Goal: Transaction & Acquisition: Purchase product/service

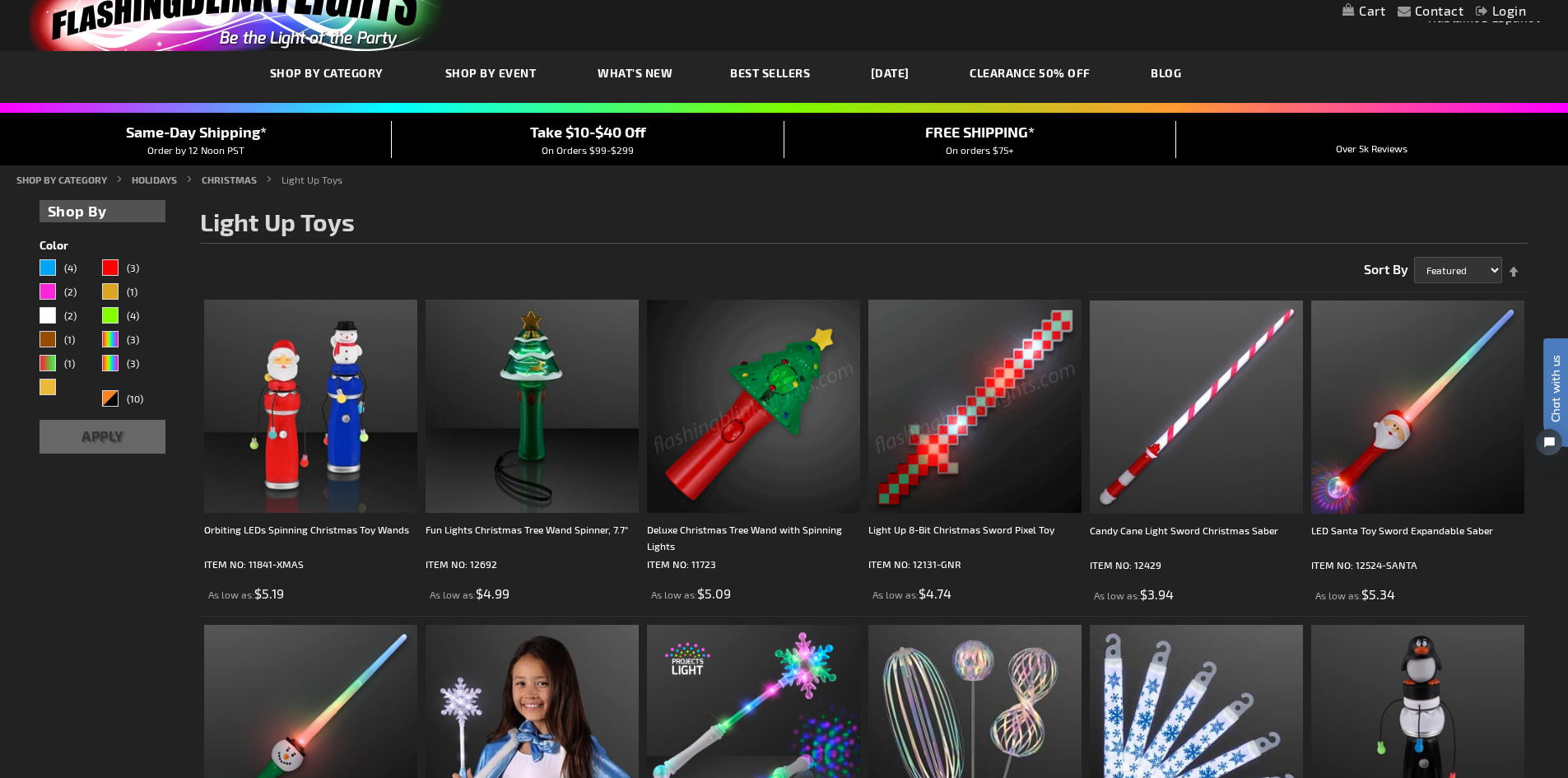
scroll to position [82, 0]
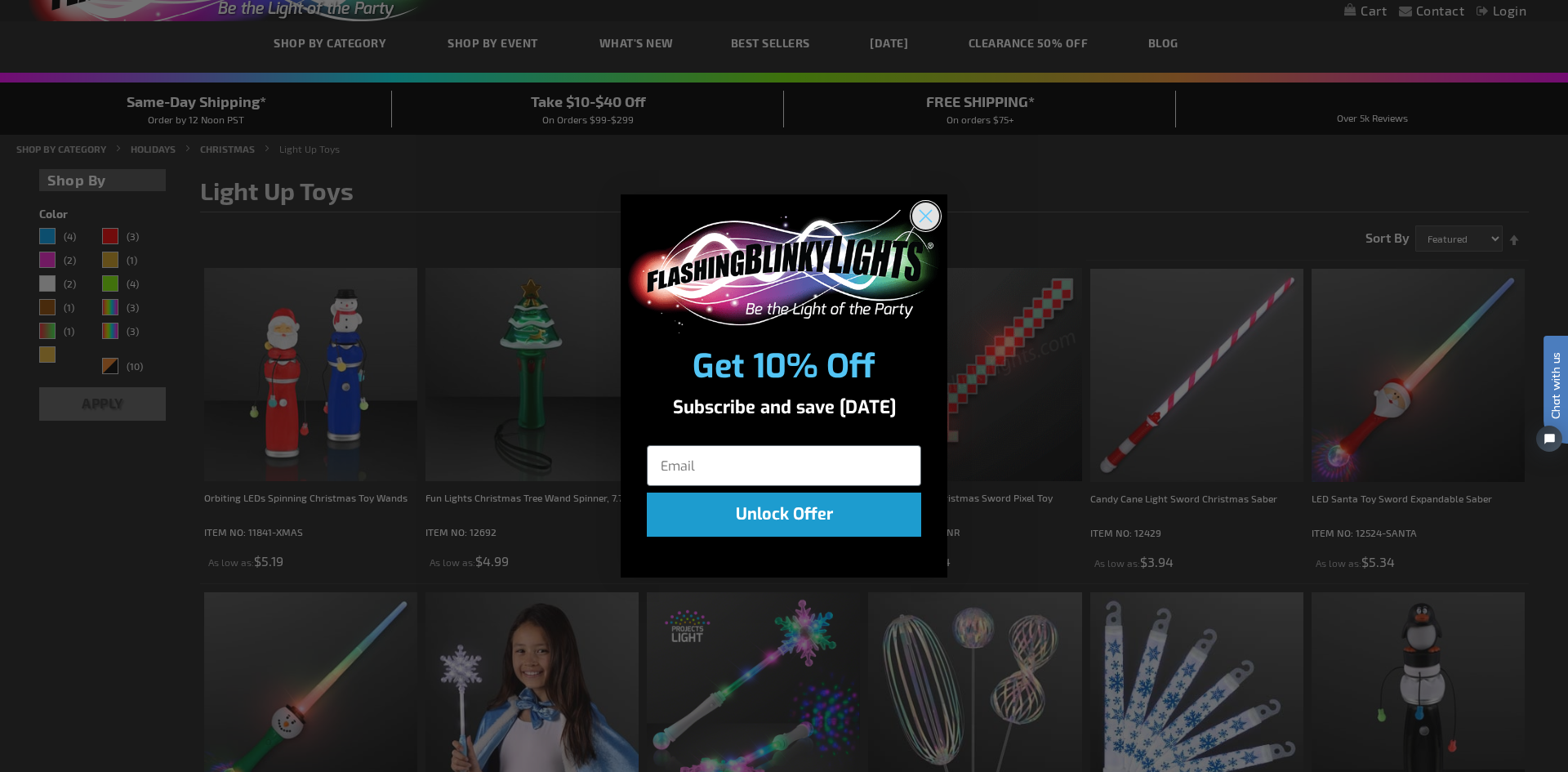
click at [935, 214] on circle "Close dialog" at bounding box center [926, 216] width 27 height 27
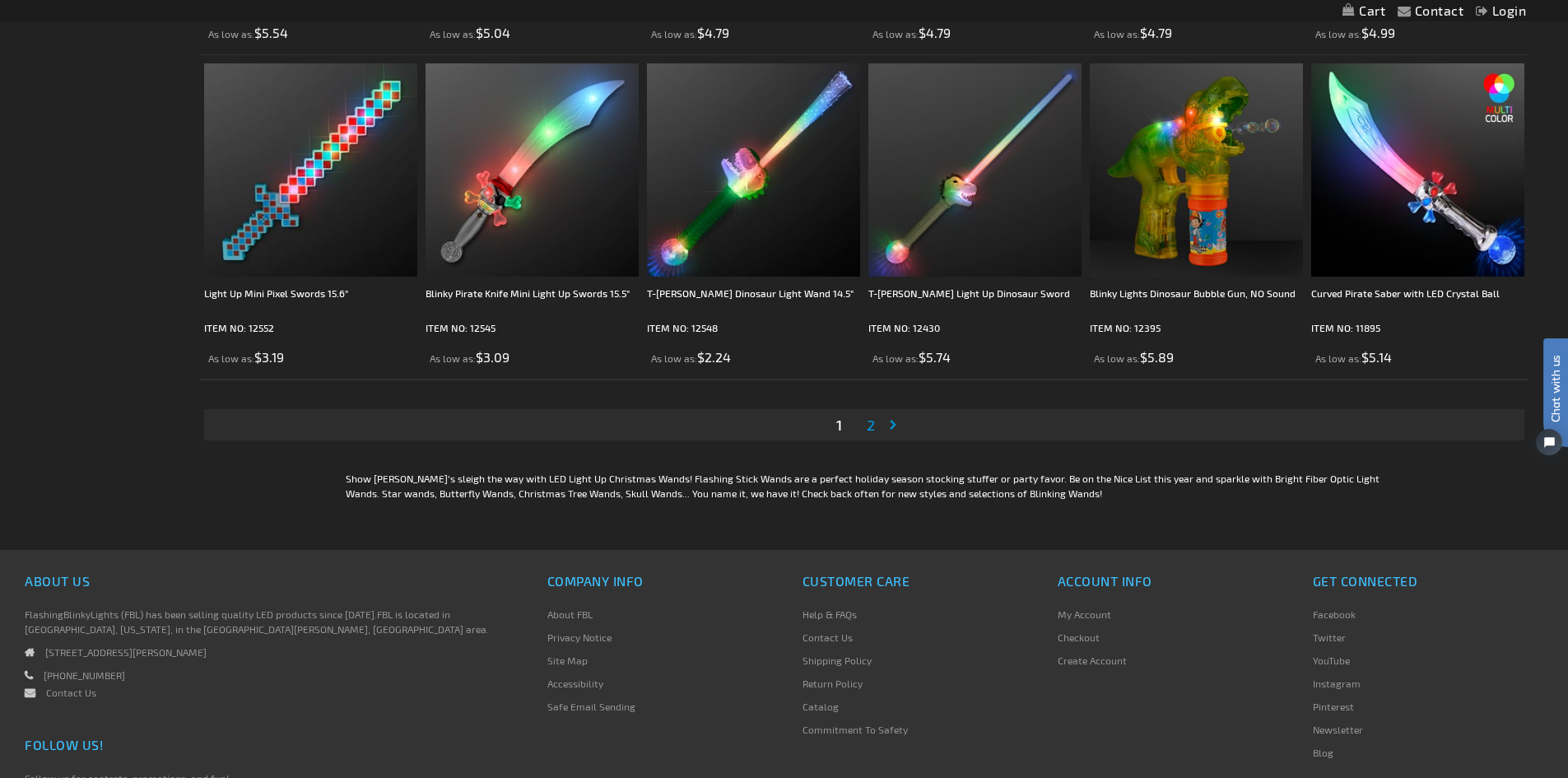
scroll to position [3209, 0]
click at [872, 426] on span "2" at bounding box center [871, 422] width 8 height 18
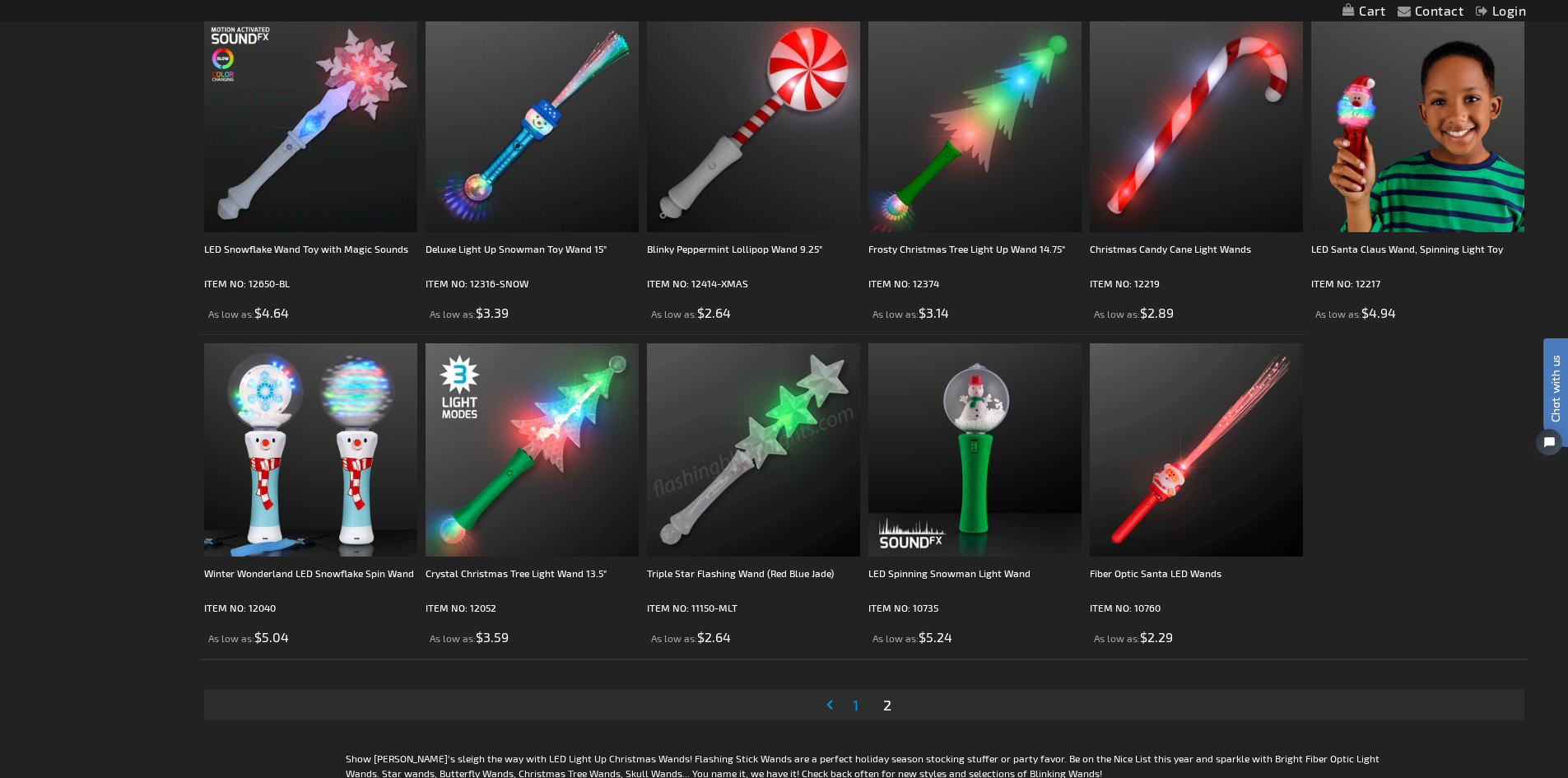
scroll to position [576, 0]
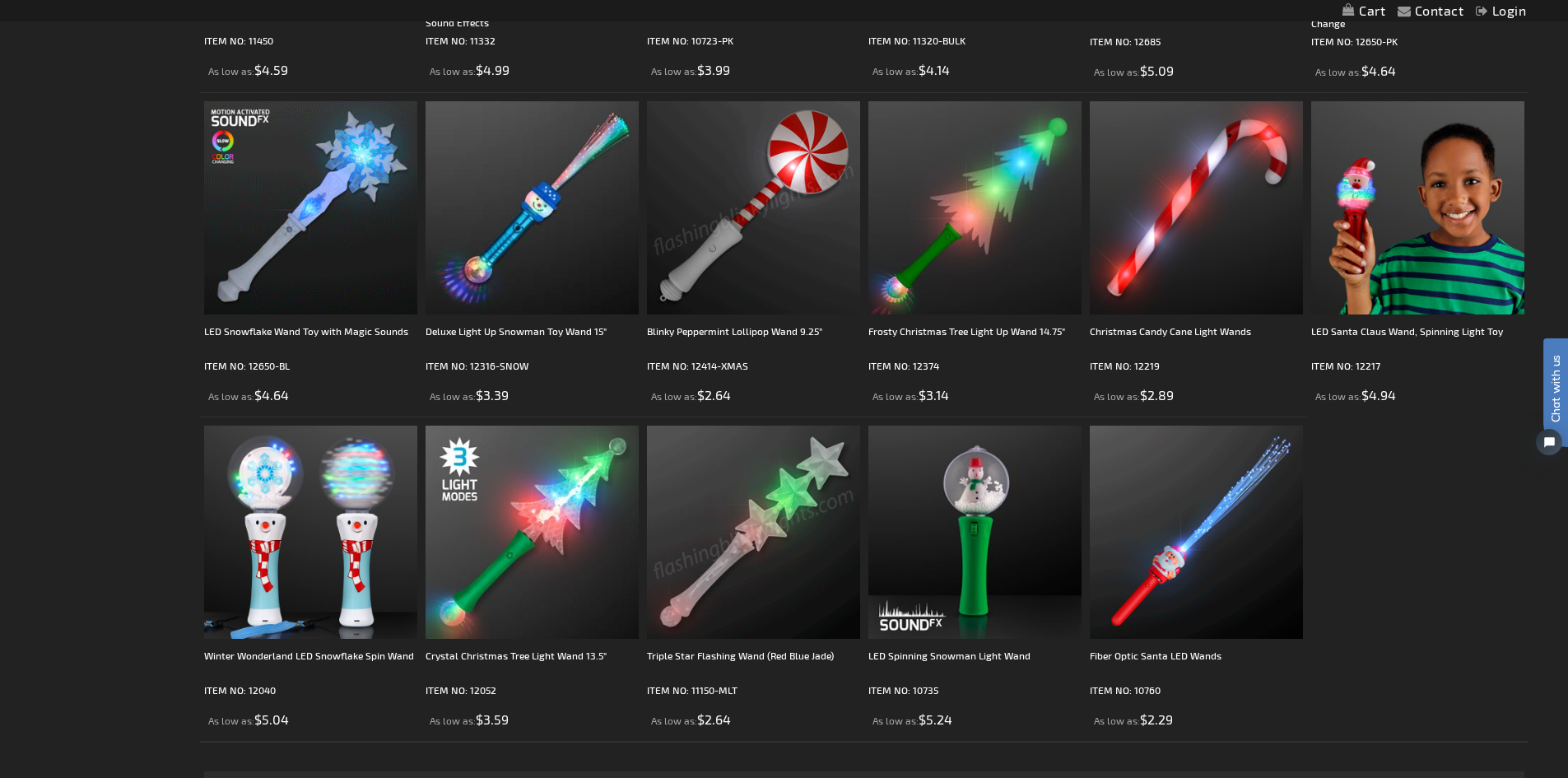
click at [642, 260] on li "Deluxe Light Up Snowman Toy Wand 15" ITEM NO: 12316-SNOW As low as $3.39" at bounding box center [532, 254] width 222 height 324
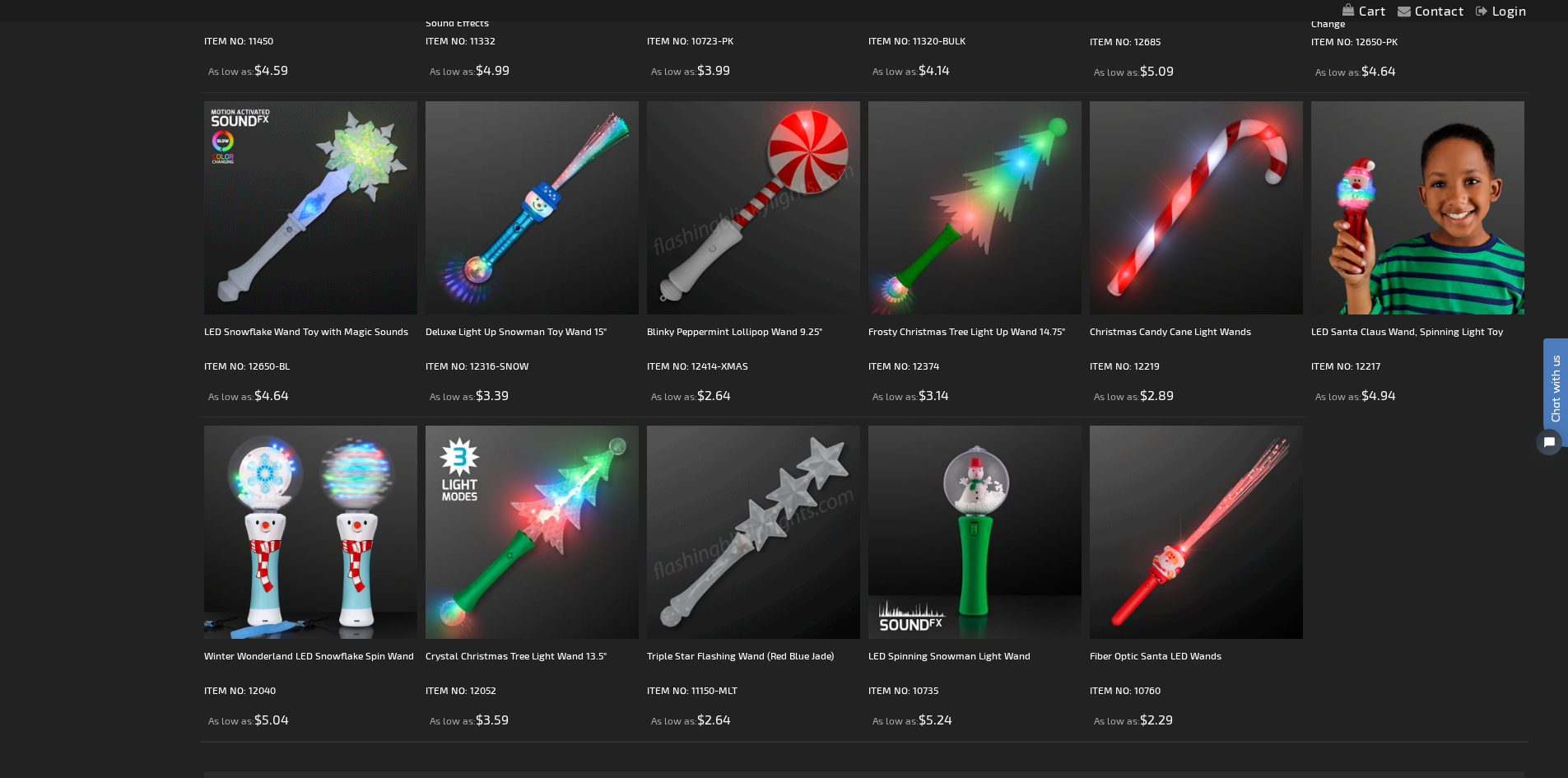
click at [680, 270] on img at bounding box center [754, 208] width 213 height 213
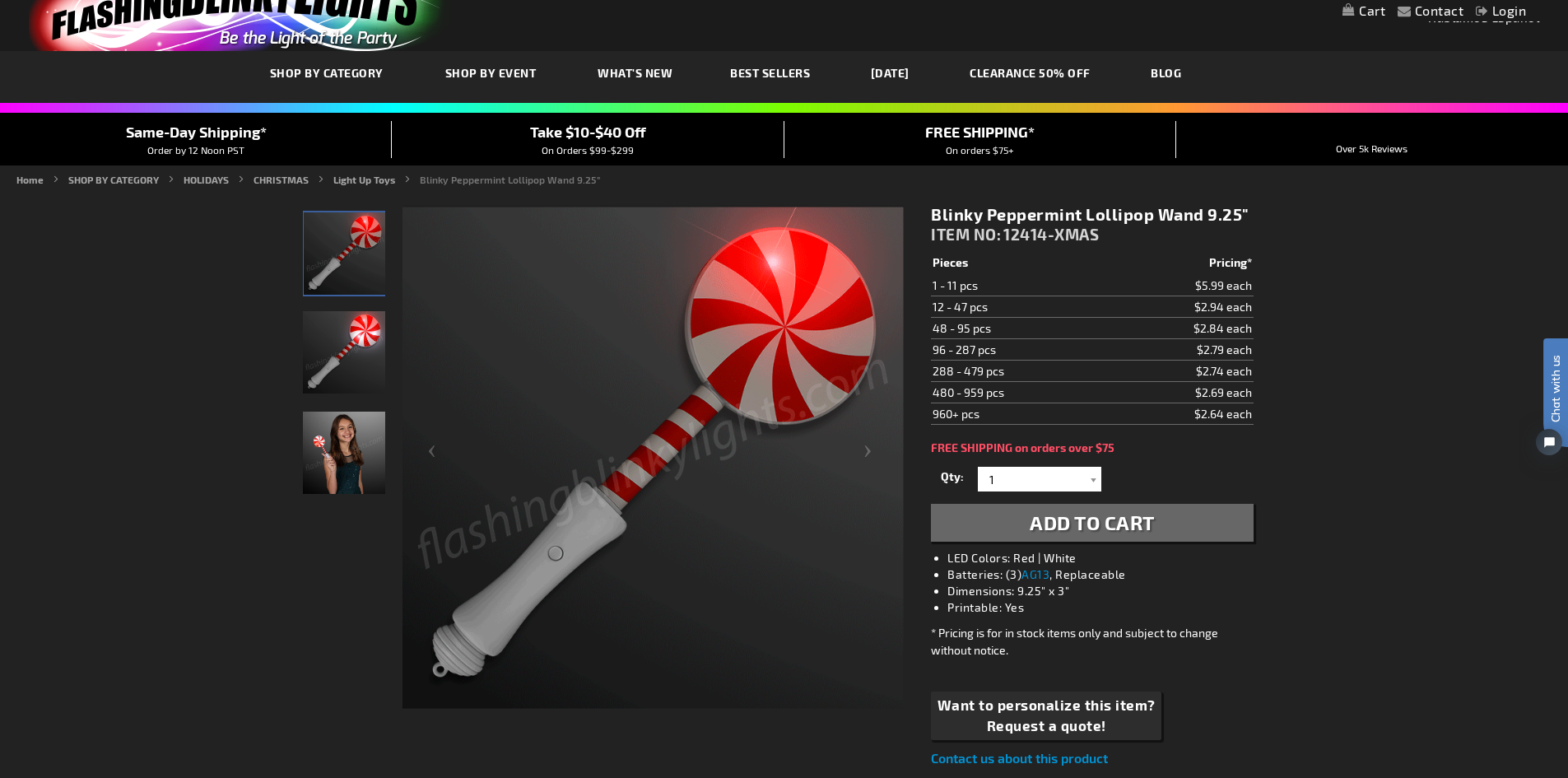
scroll to position [82, 0]
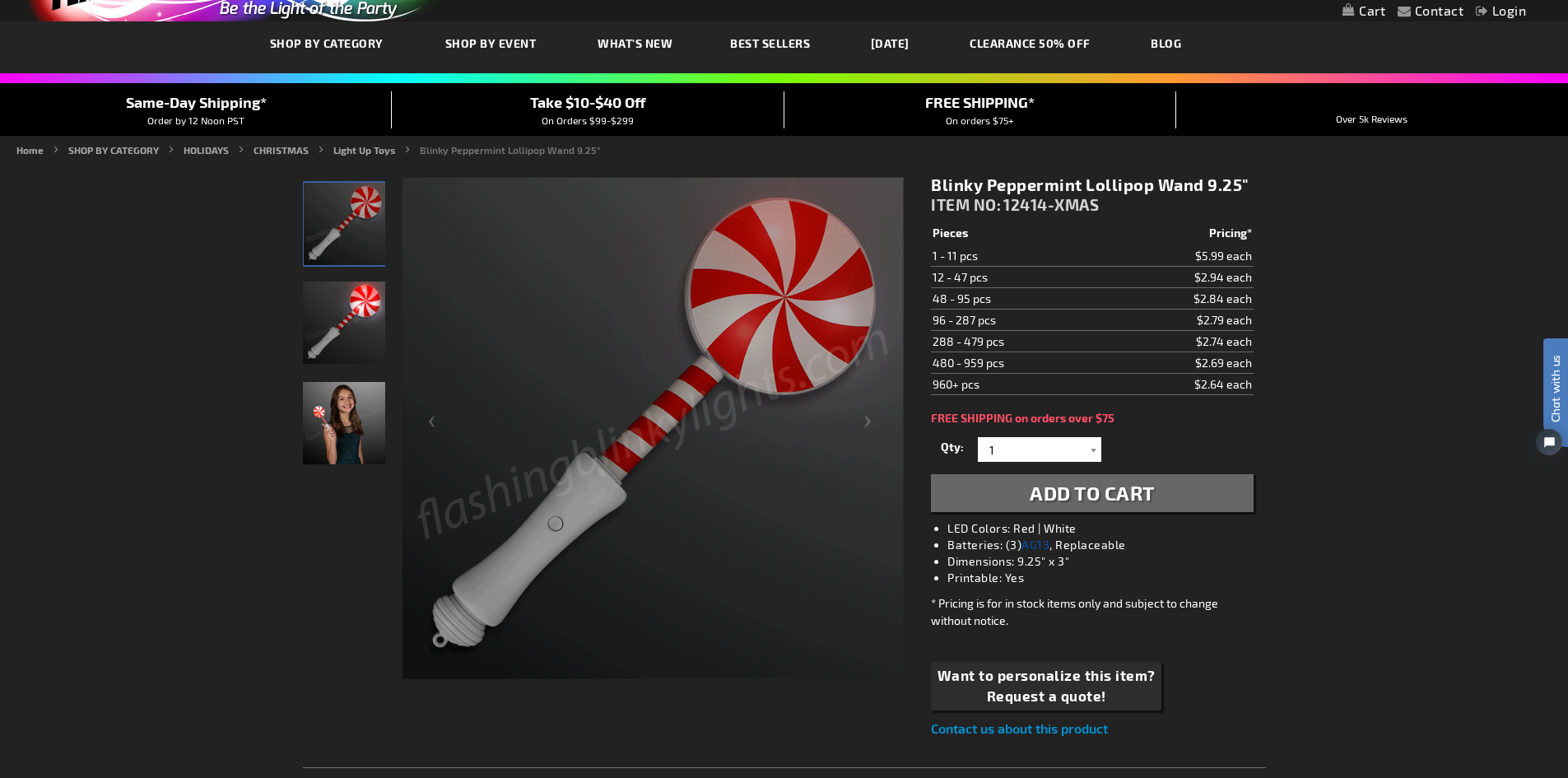
click at [1036, 542] on link "AG13" at bounding box center [1035, 544] width 28 height 14
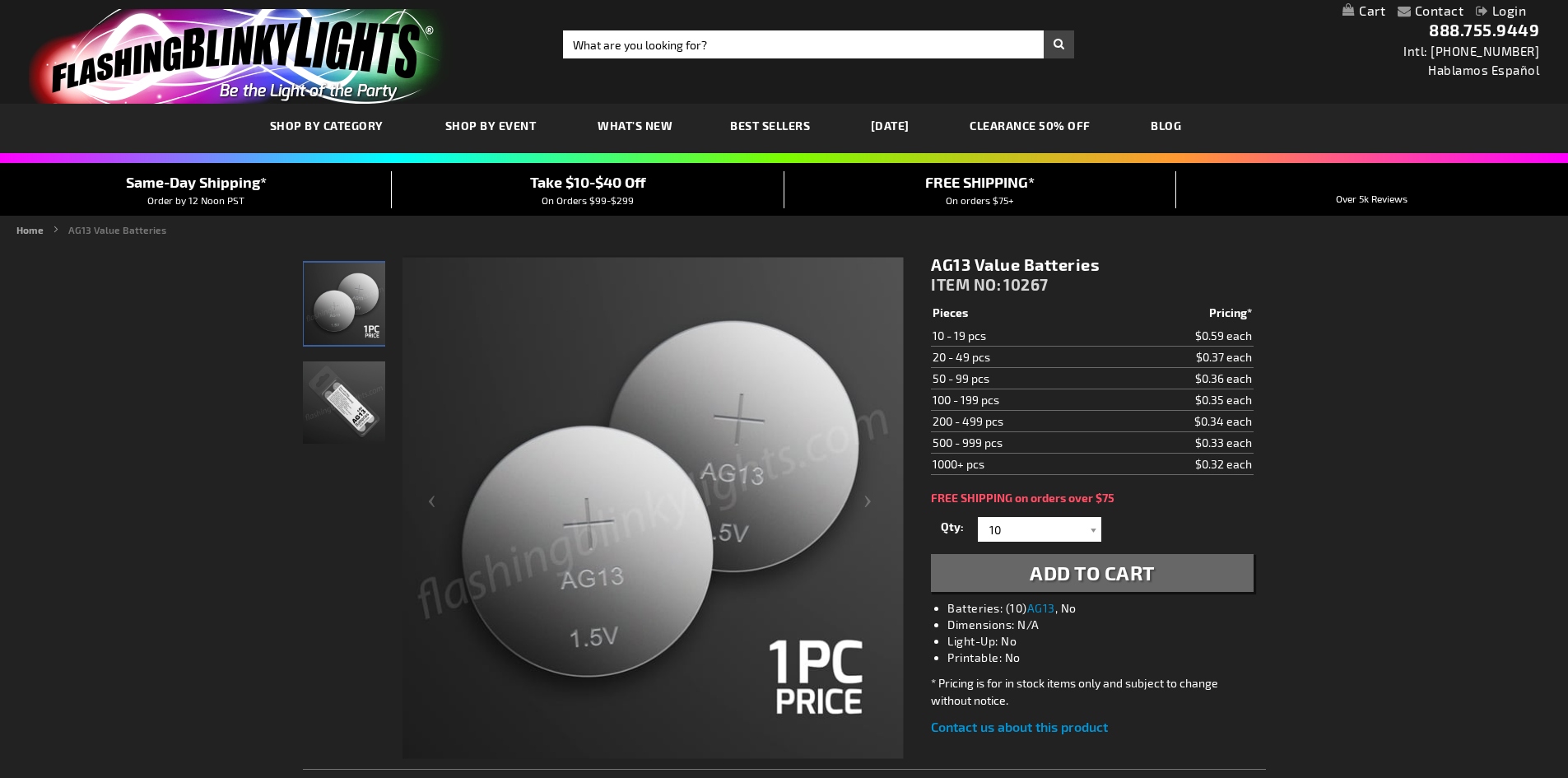
click at [1361, 534] on div "Contact Compare Products Login Skip to Content My Cart My Cart Close You have n…" at bounding box center [784, 677] width 1568 height 1356
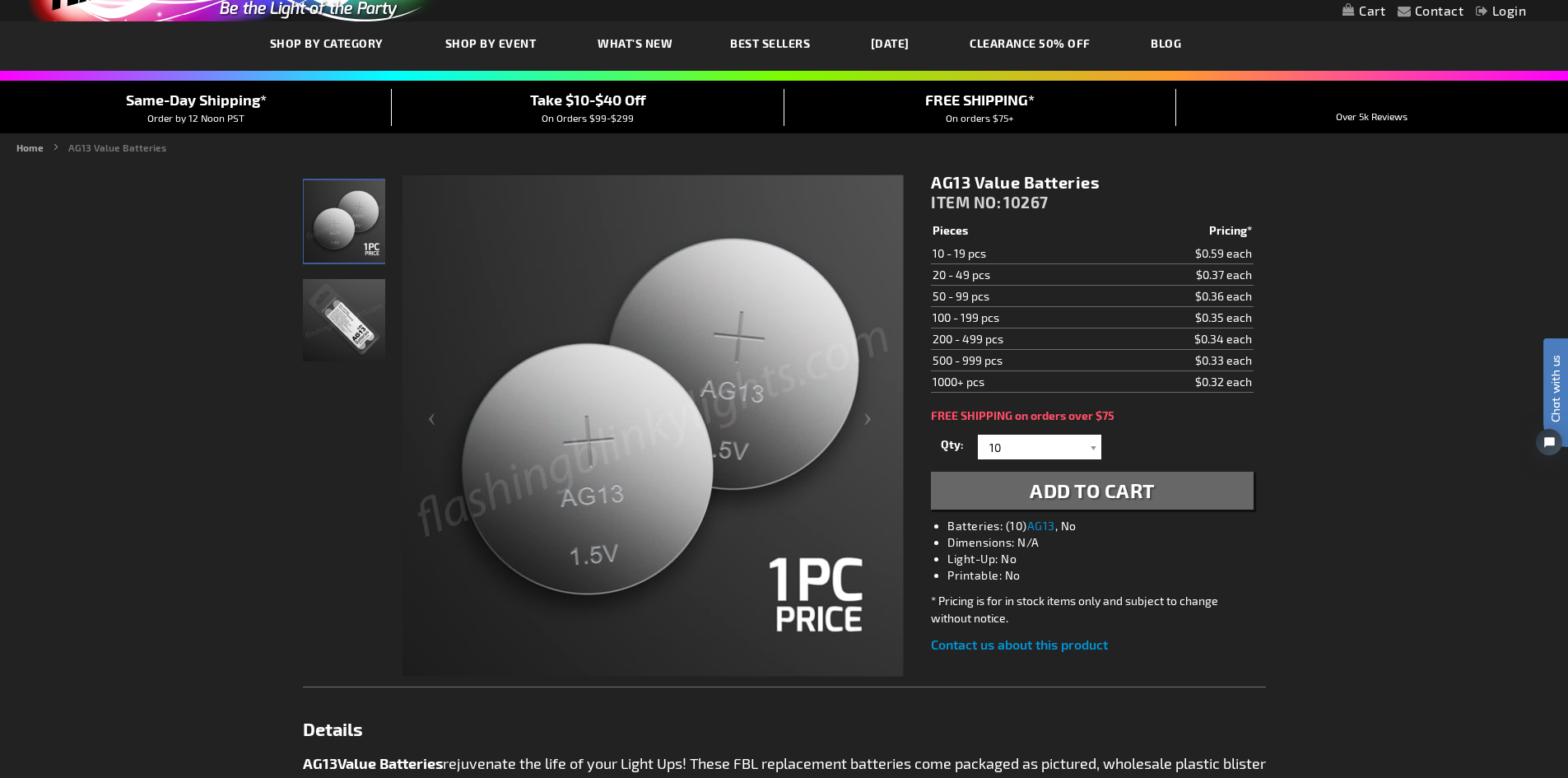
click at [1263, 547] on li "Dimensions: N/A" at bounding box center [1108, 542] width 321 height 16
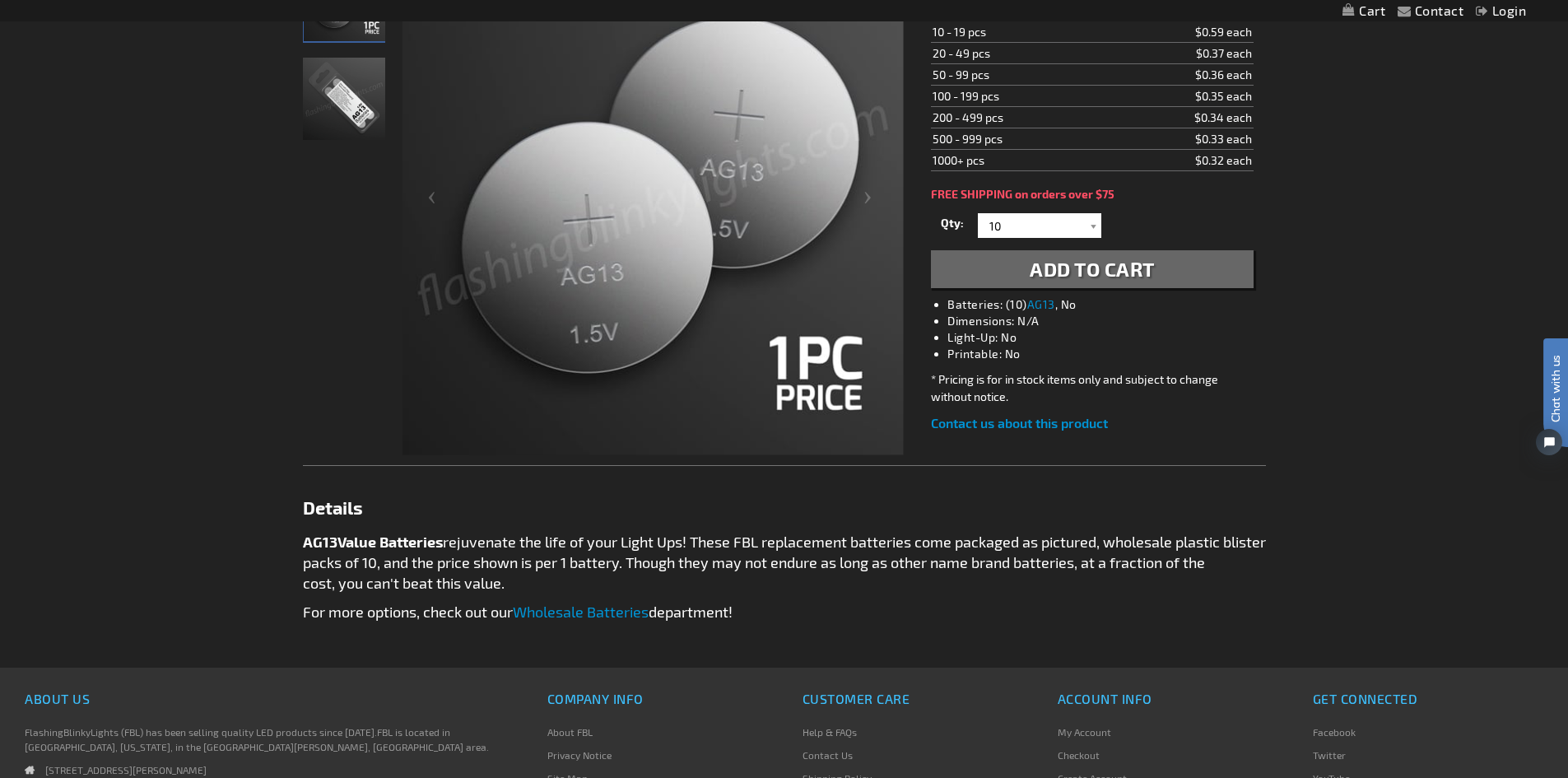
scroll to position [329, 0]
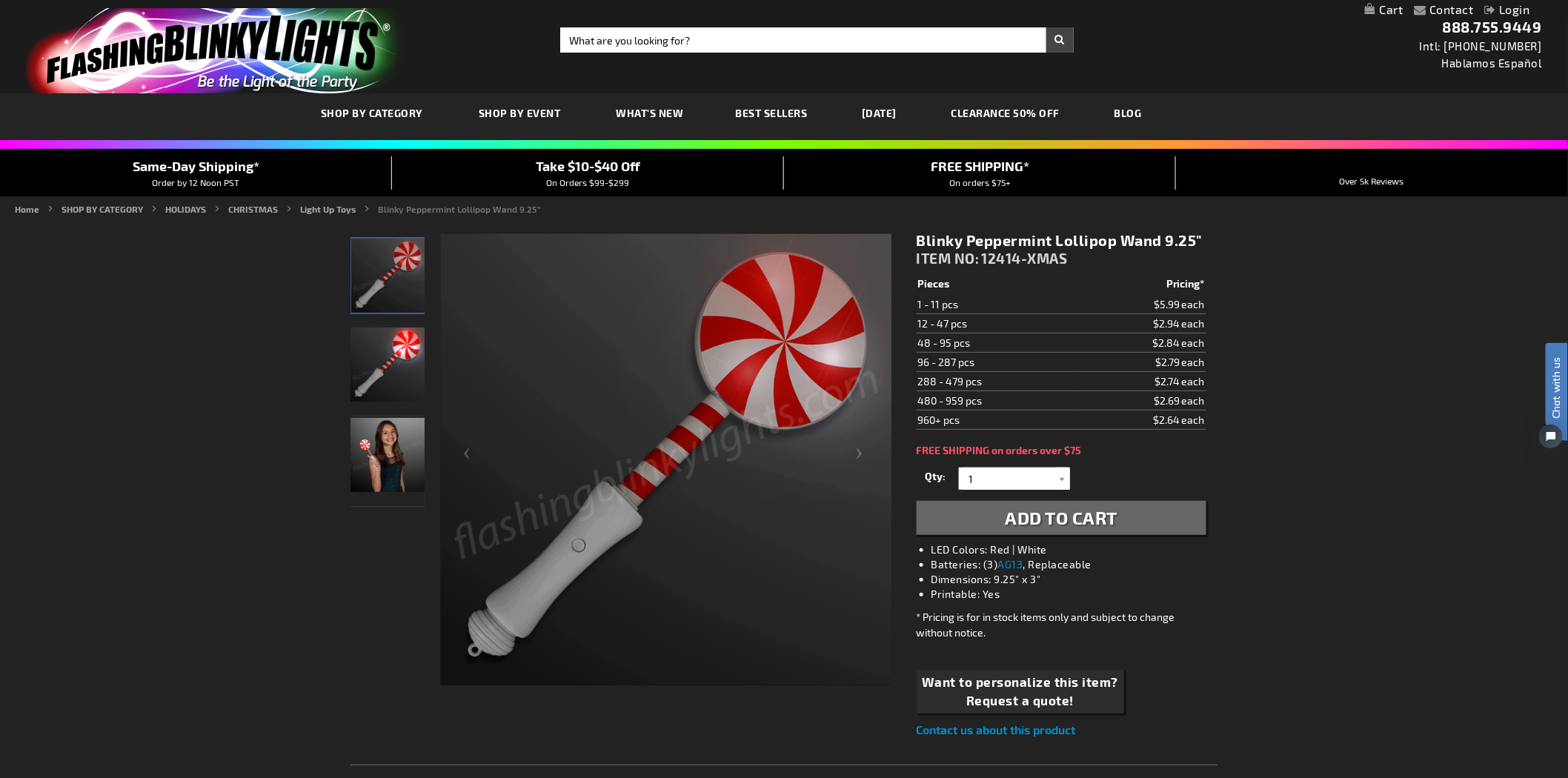
click at [907, 443] on div "Blinky Peppermint Lollipop Wand 9.25" ITEM NO: 12414-XMAS $2.64 Pieces Pricing*…" at bounding box center [1062, 485] width 312 height 530
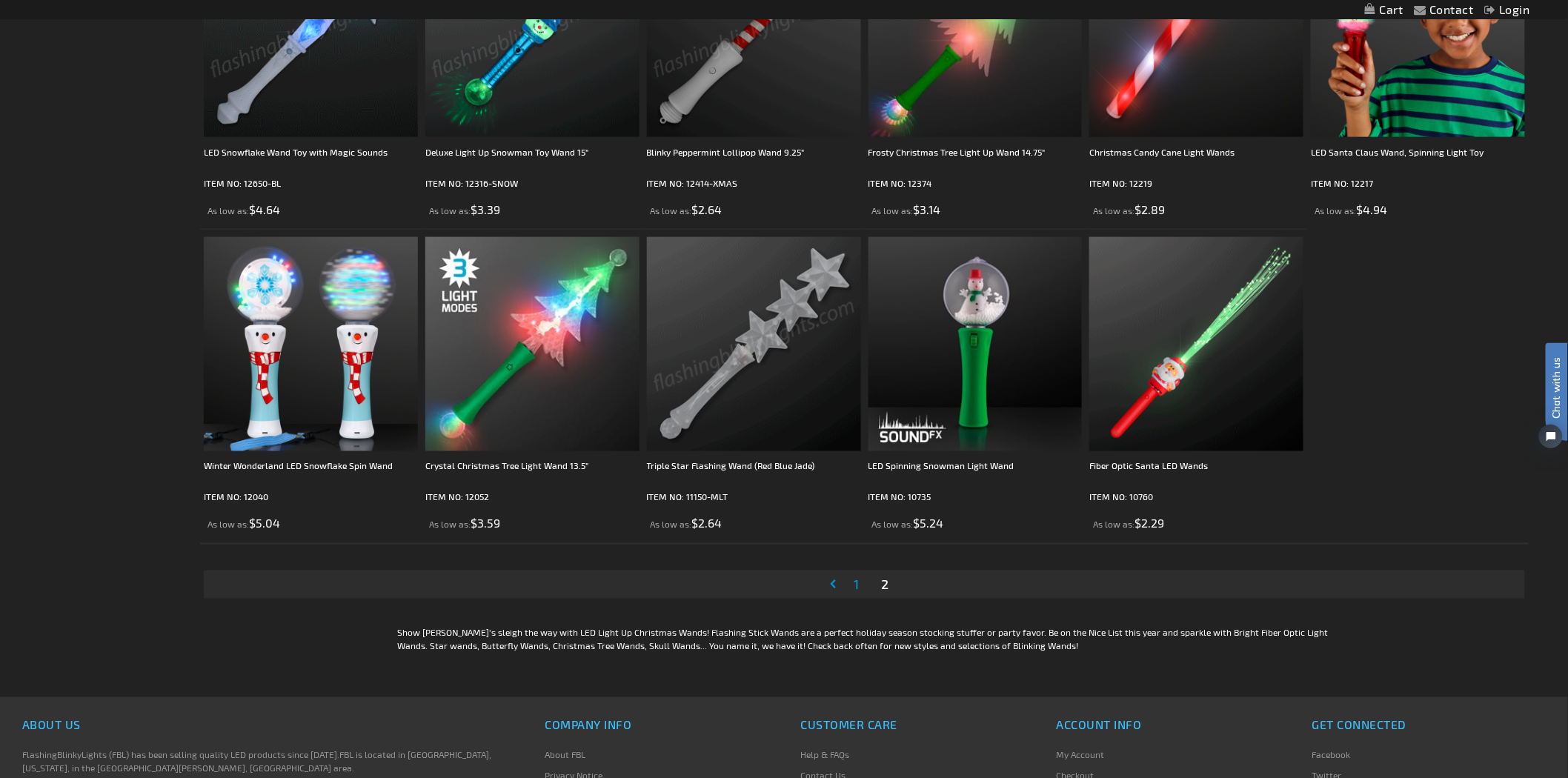
scroll to position [741, 0]
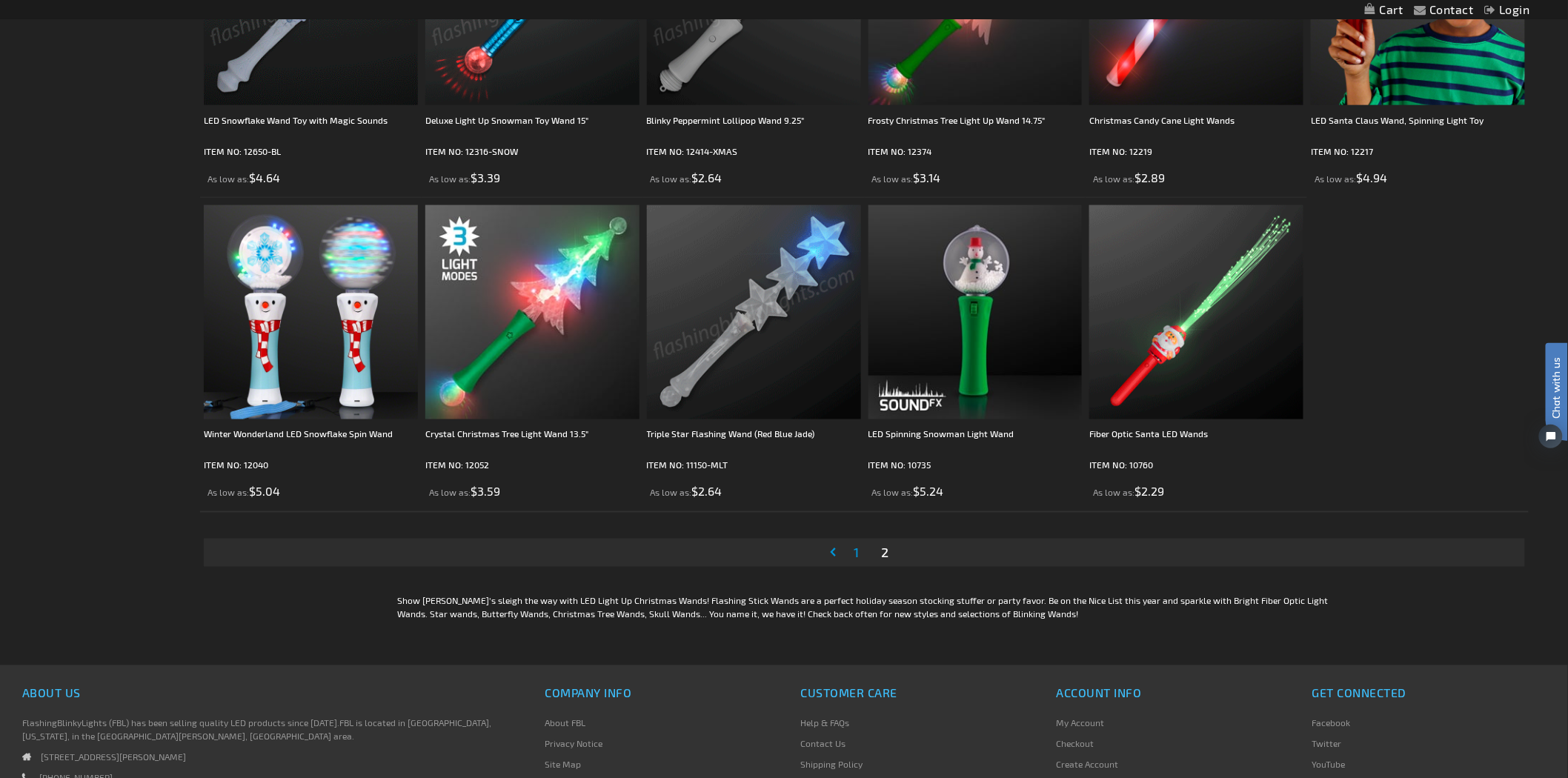
click at [854, 553] on span "1" at bounding box center [856, 552] width 5 height 16
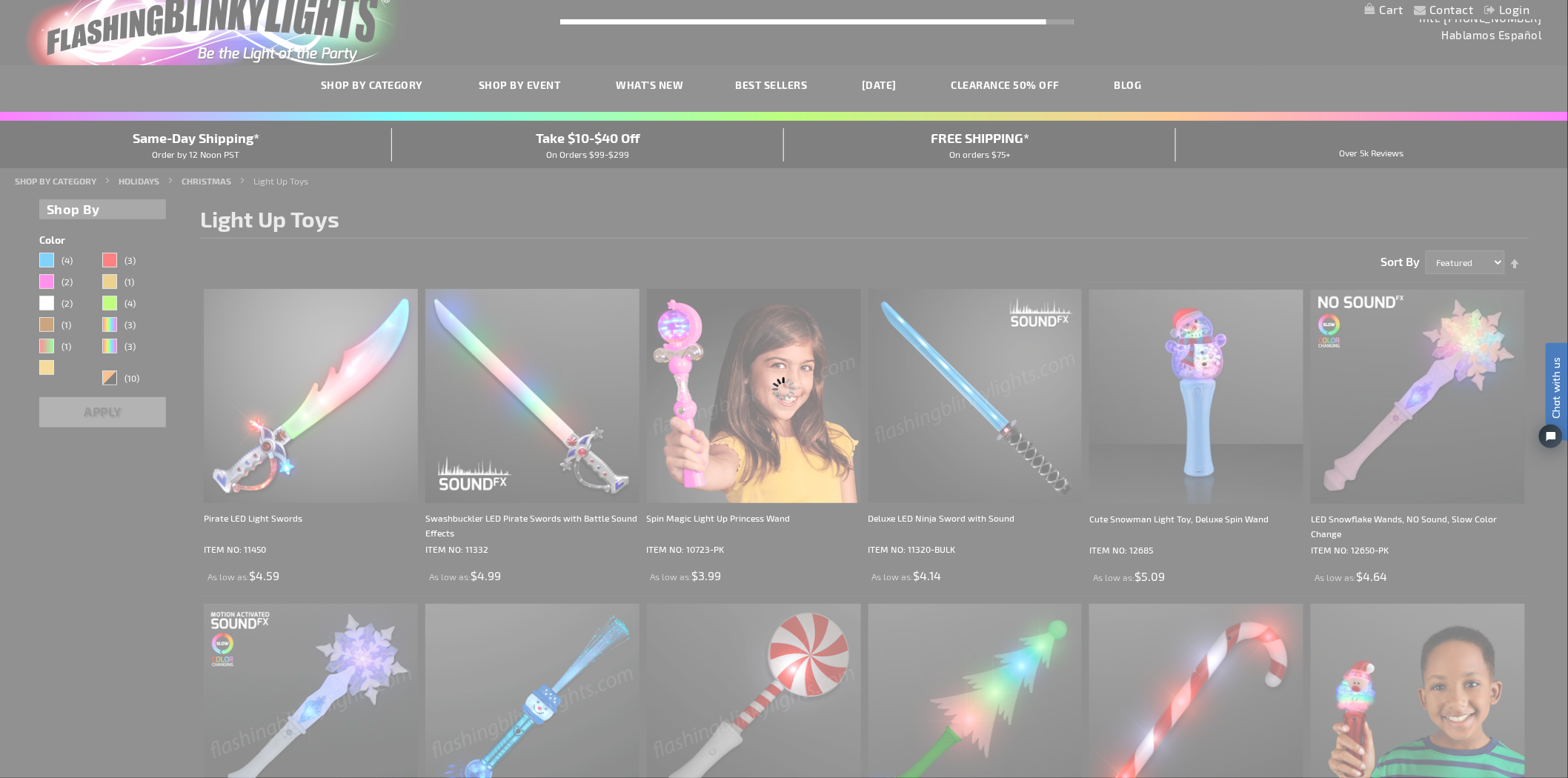
scroll to position [1, 0]
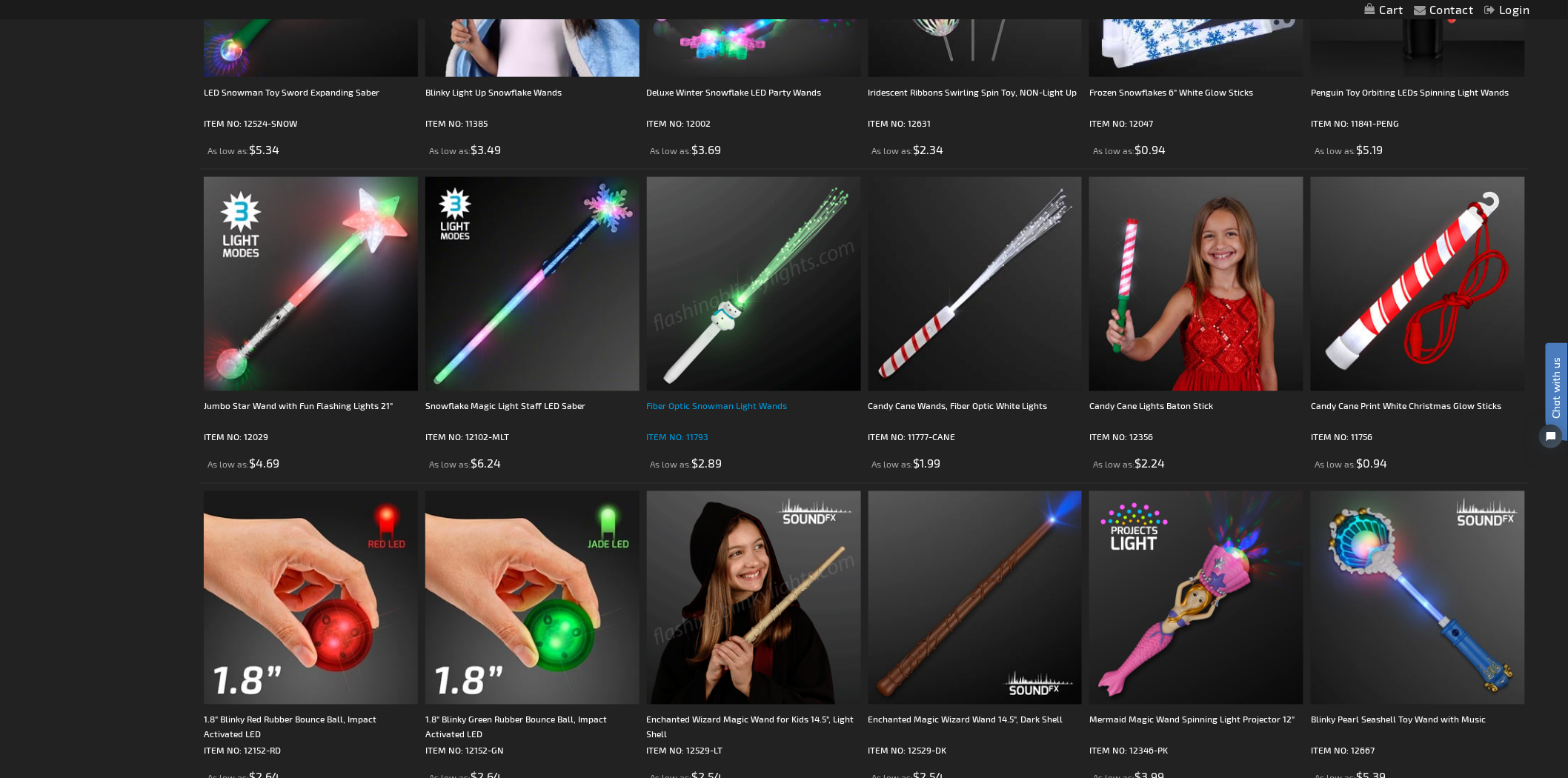
scroll to position [741, 0]
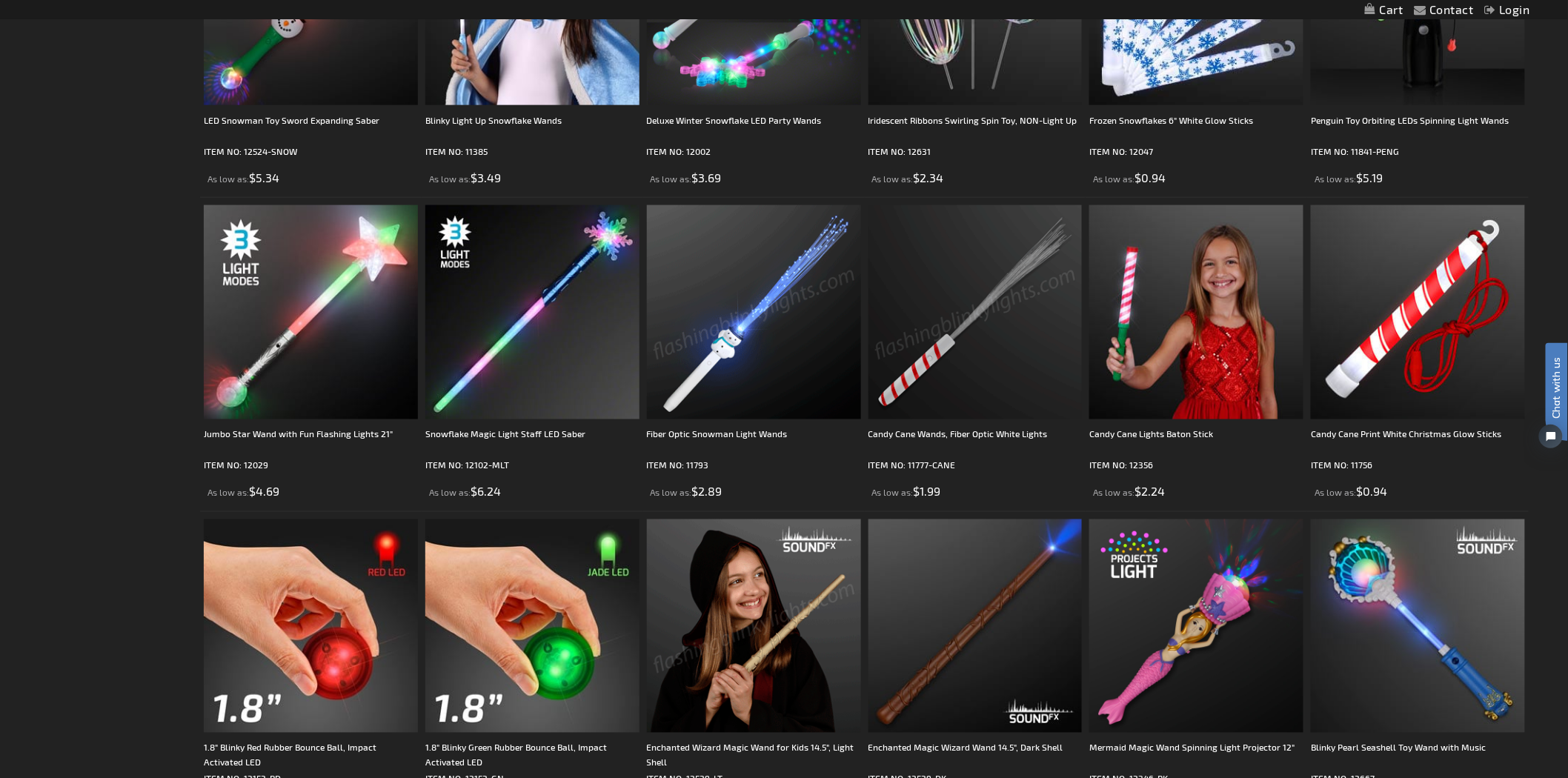
click at [964, 378] on img at bounding box center [976, 312] width 214 height 214
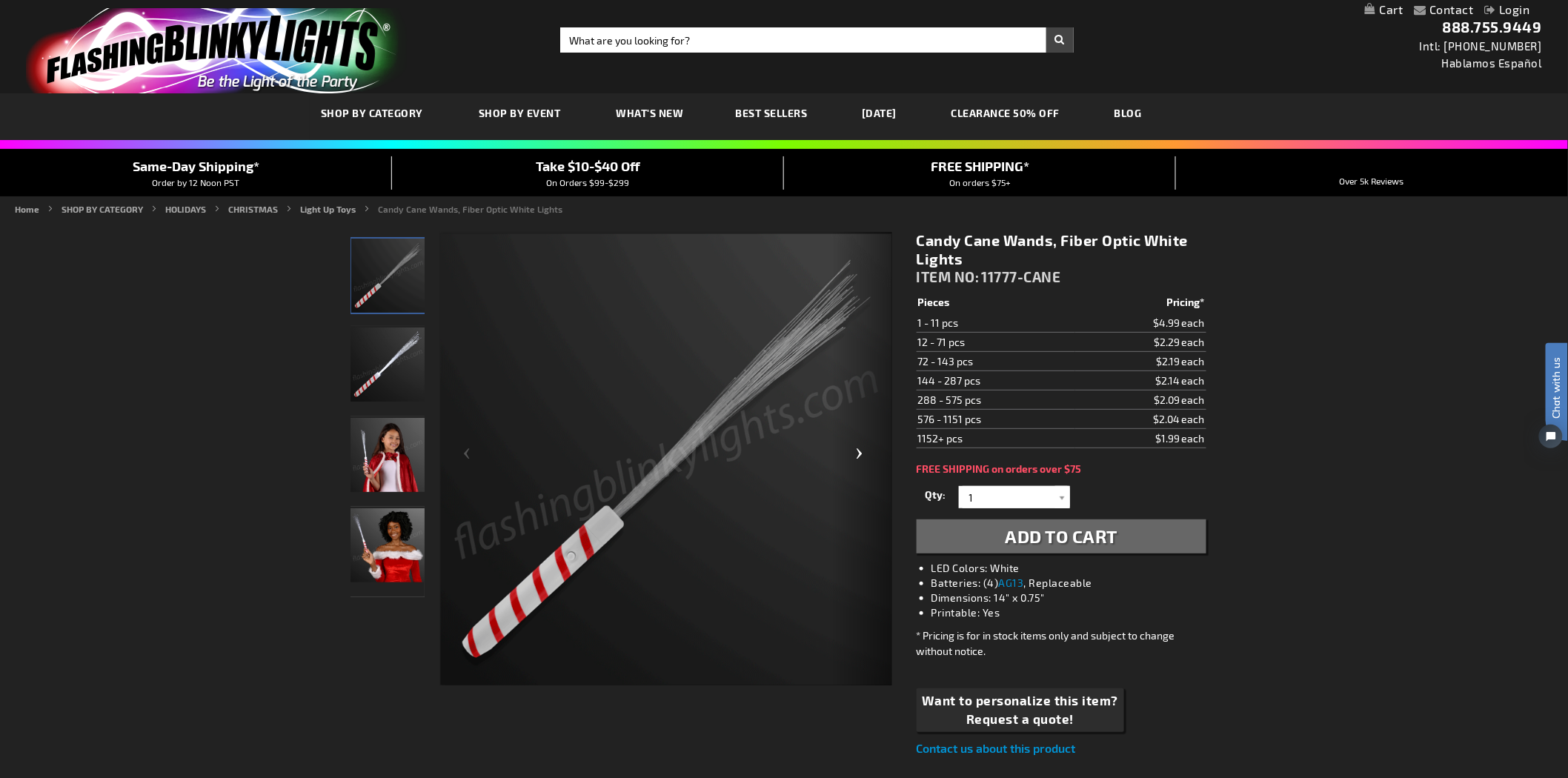
scroll to position [82, 0]
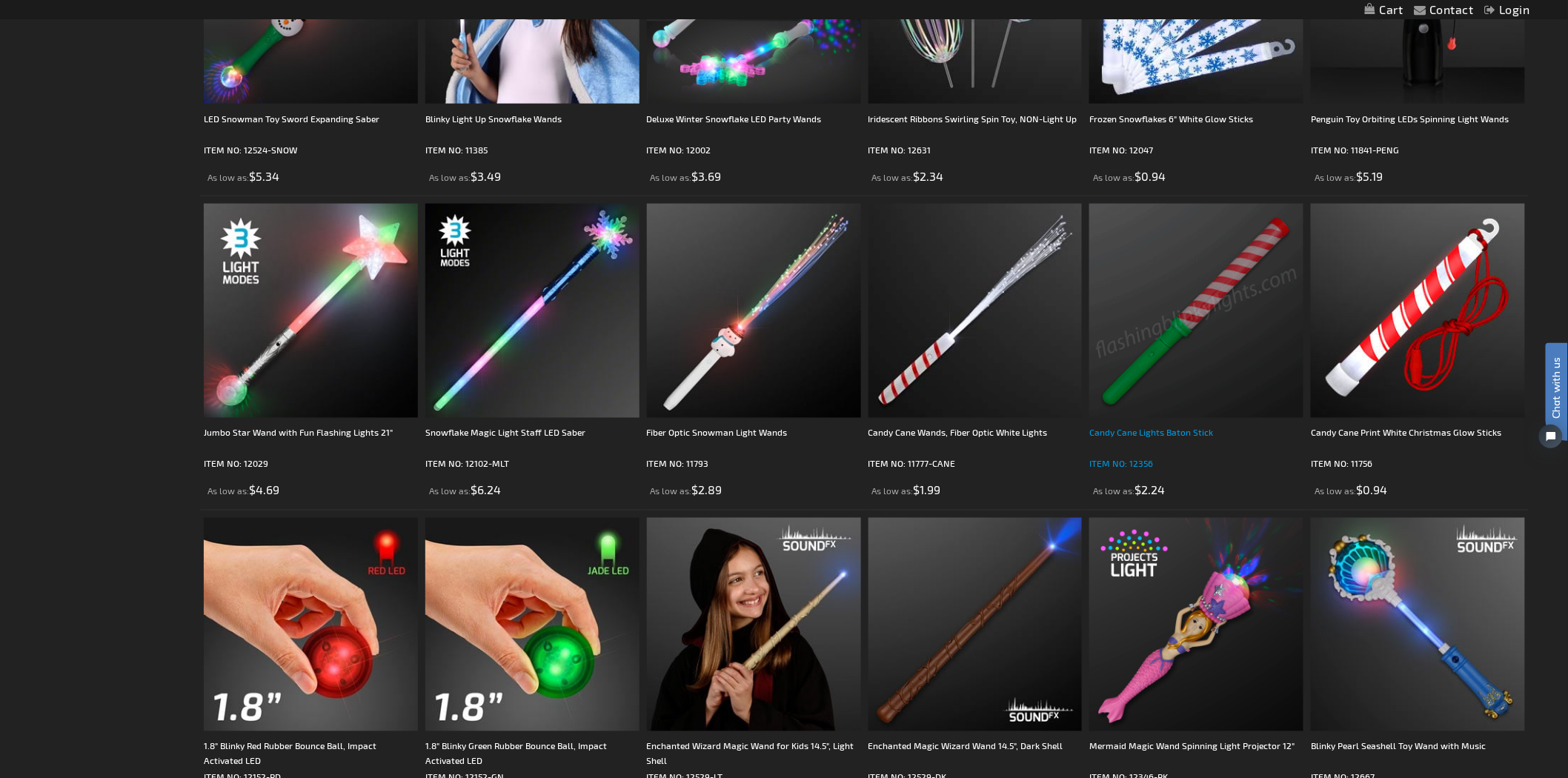
click at [1151, 429] on div "Candy Cane Lights Baton Stick" at bounding box center [1196, 440] width 214 height 30
